Goal: Find specific page/section: Find specific page/section

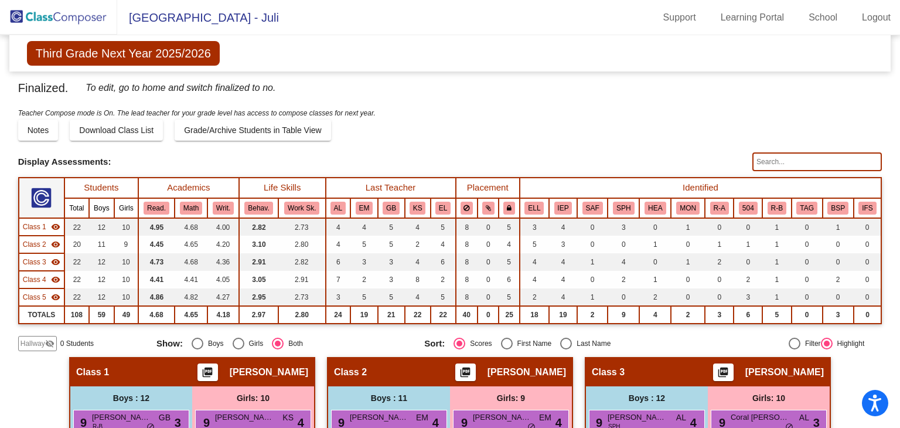
scroll to position [117, 0]
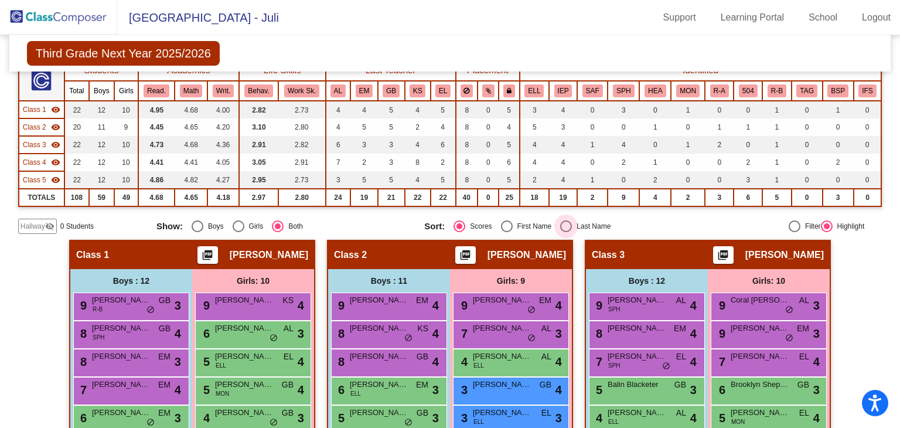
click at [562, 223] on div "Select an option" at bounding box center [566, 226] width 12 height 12
click at [566, 232] on input "Last Name" at bounding box center [566, 232] width 1 height 1
radio input "true"
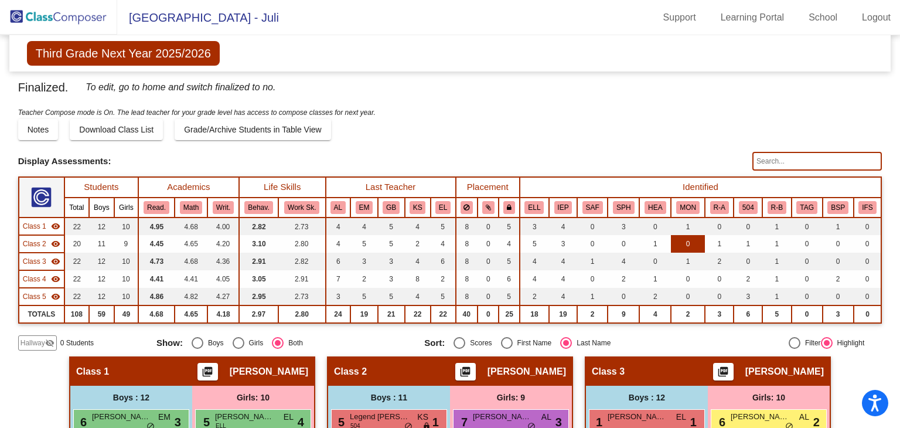
scroll to position [0, 0]
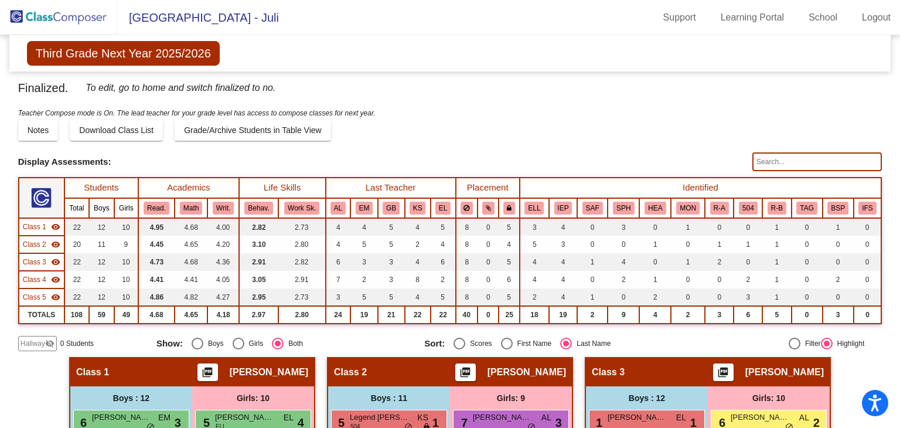
click at [756, 158] on input "text" at bounding box center [818, 161] width 130 height 19
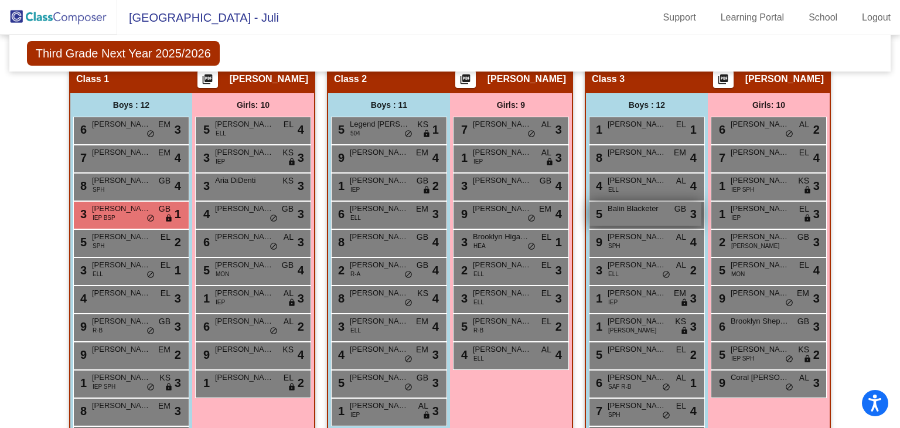
scroll to position [59, 0]
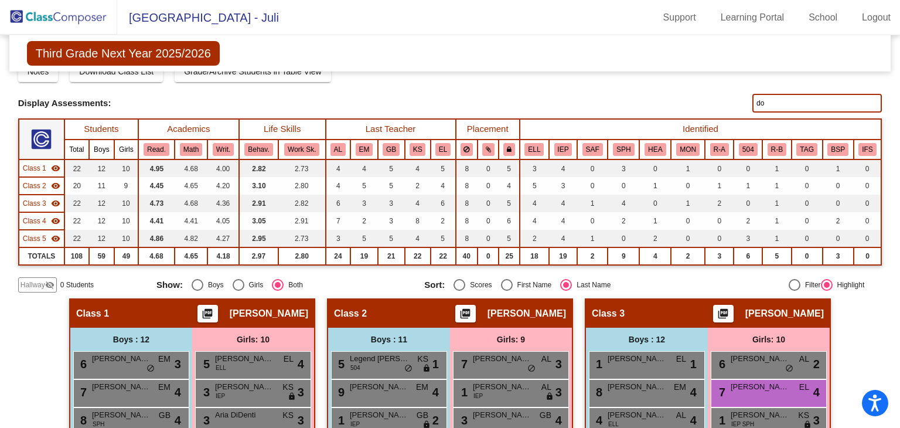
type input "d"
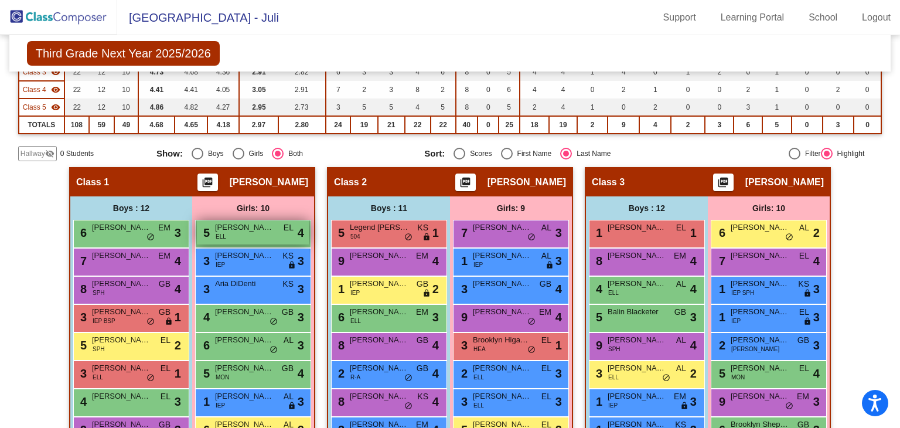
scroll to position [176, 0]
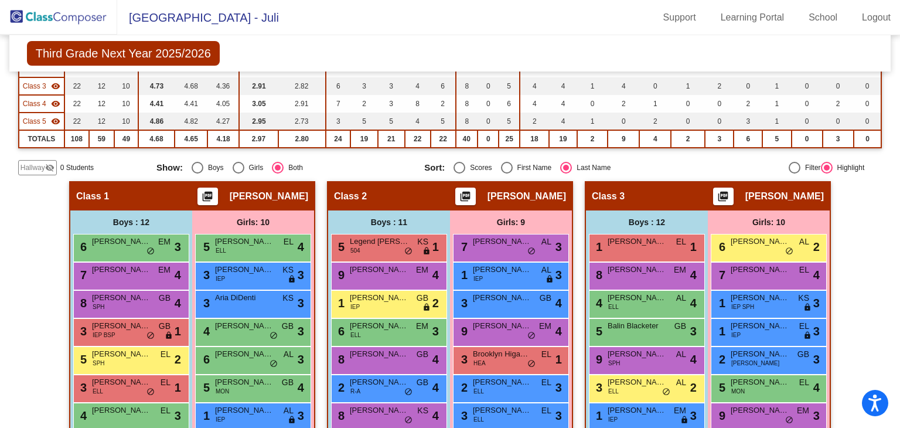
click at [505, 167] on div "Select an option" at bounding box center [507, 168] width 12 height 12
click at [506, 174] on input "First Name" at bounding box center [506, 174] width 1 height 1
radio input "true"
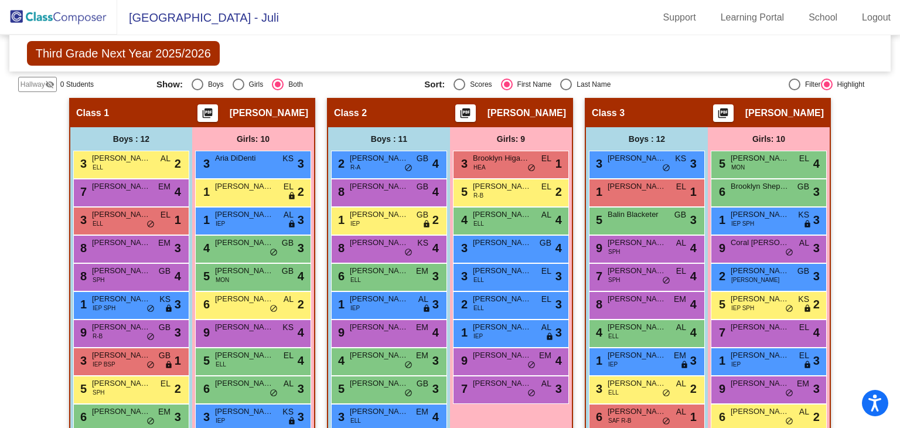
scroll to position [234, 0]
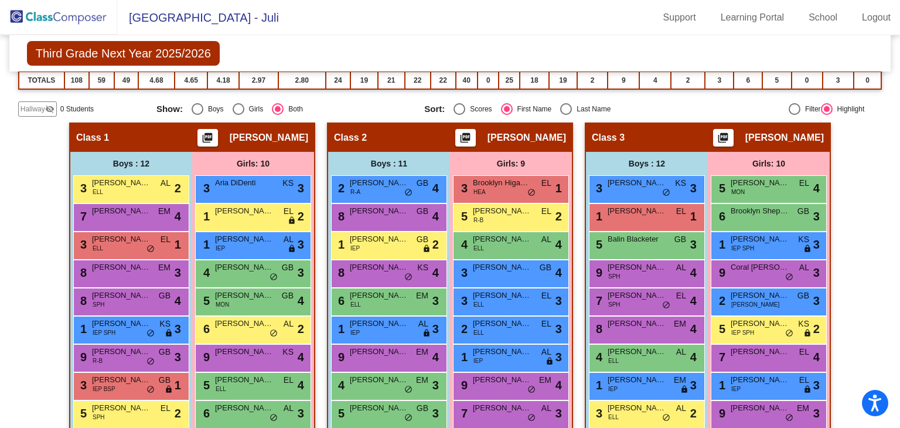
click at [565, 110] on div "Select an option" at bounding box center [566, 109] width 12 height 12
click at [566, 115] on input "Last Name" at bounding box center [566, 115] width 1 height 1
radio input "true"
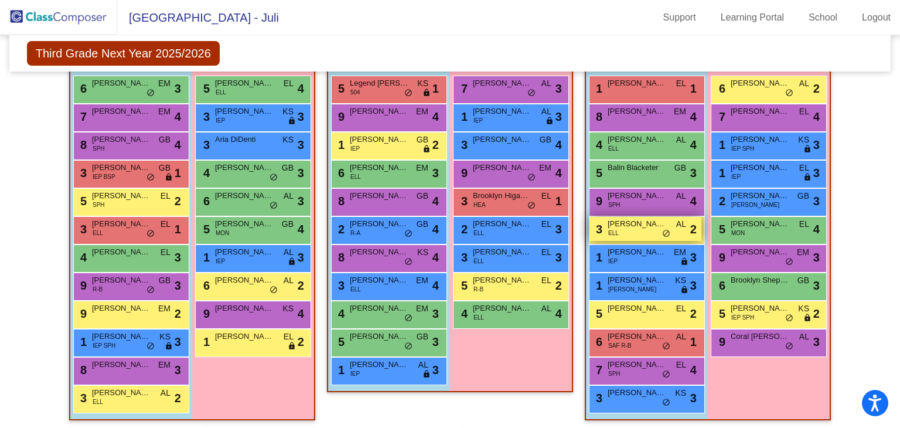
scroll to position [352, 0]
